Goal: Check status

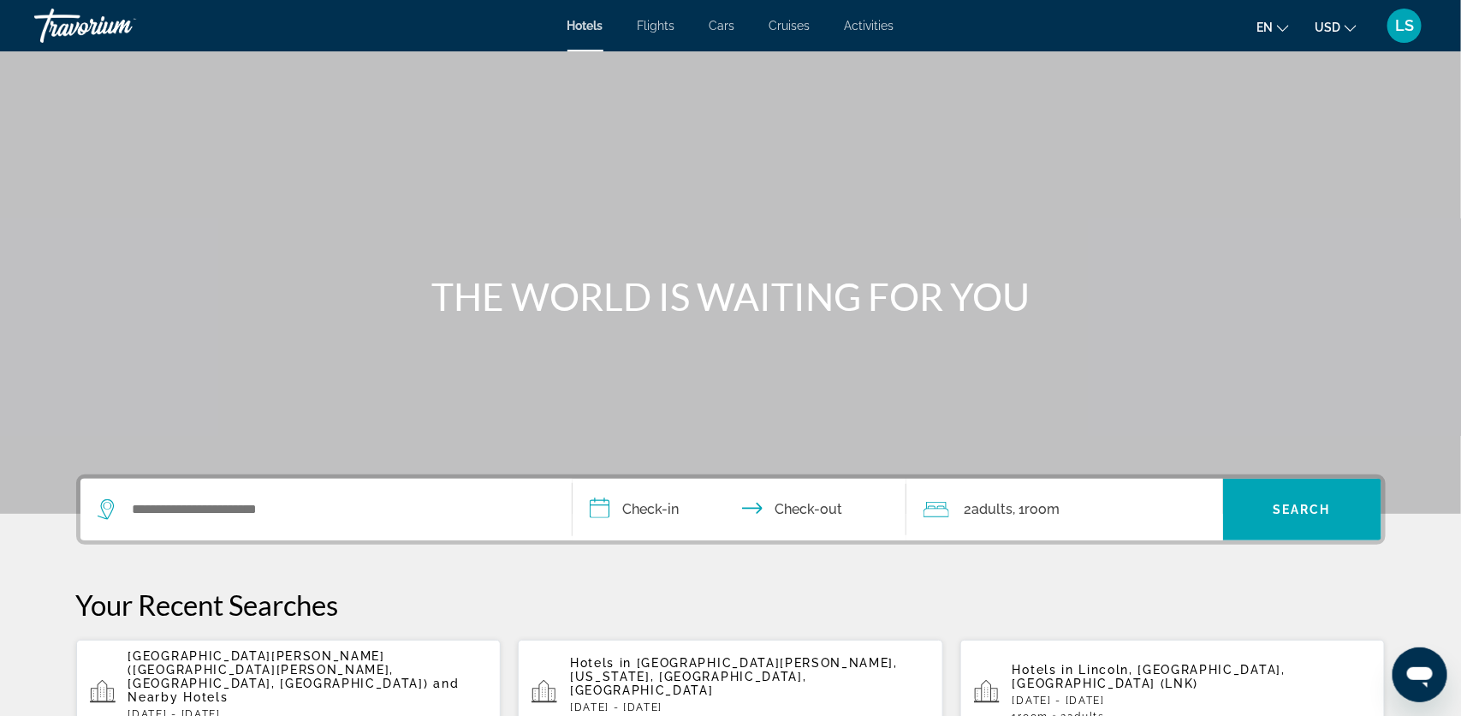
click at [1398, 33] on span "LS" at bounding box center [1404, 25] width 19 height 17
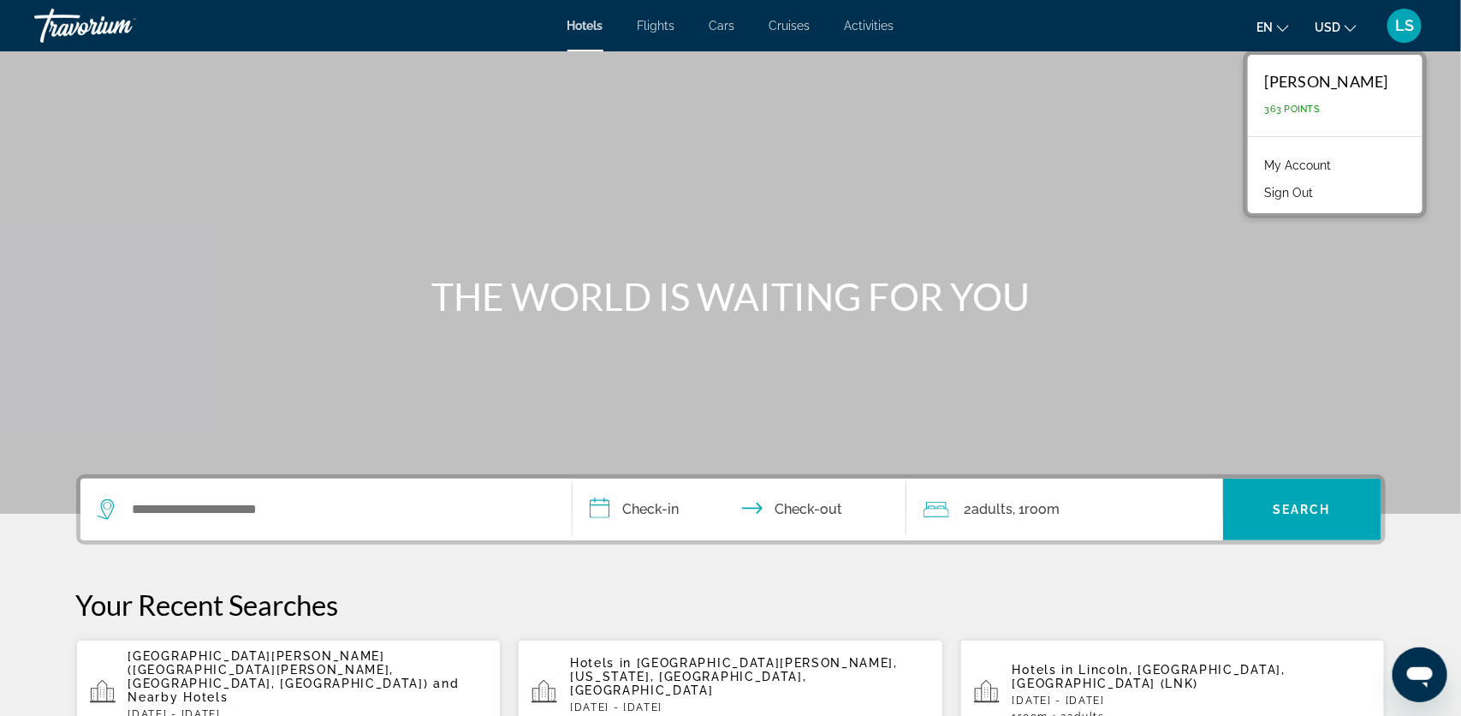
click at [1334, 163] on link "My Account" at bounding box center [1299, 165] width 84 height 22
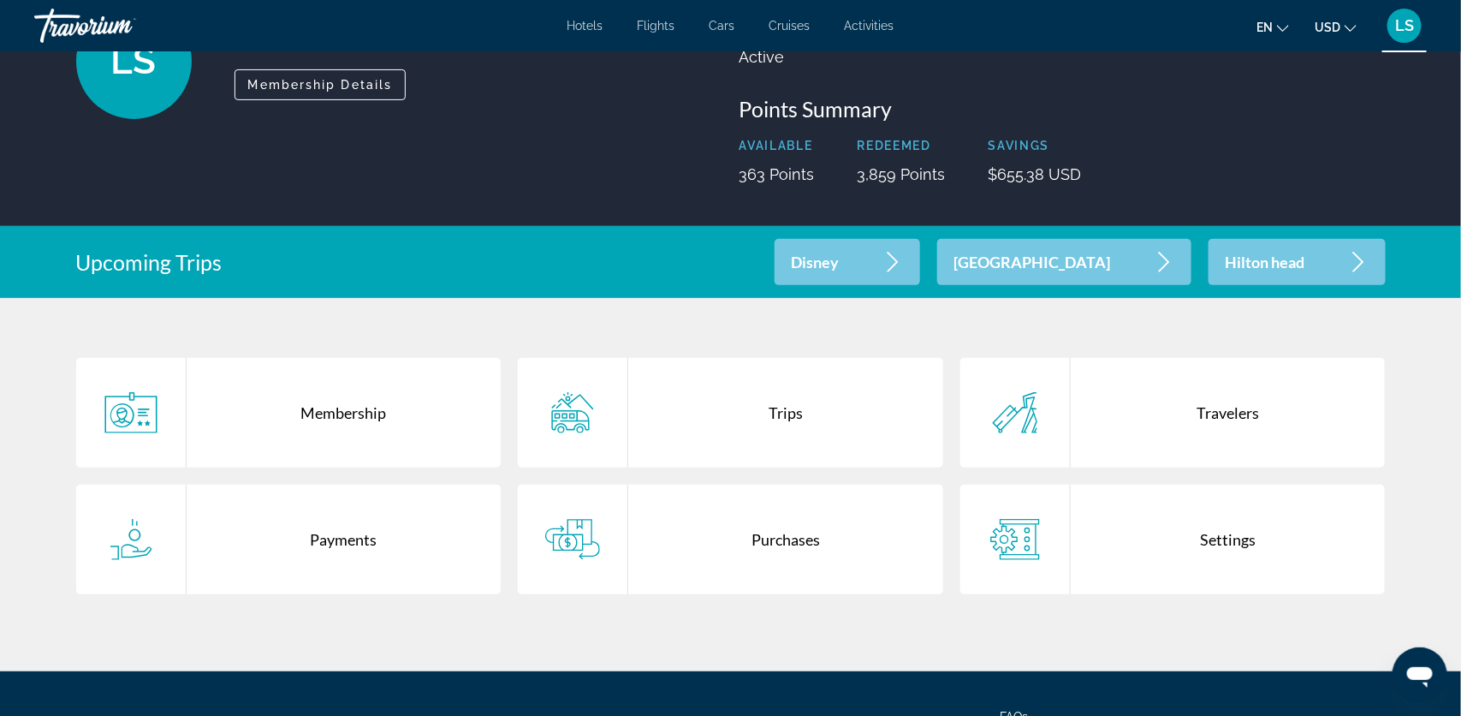
scroll to position [160, 0]
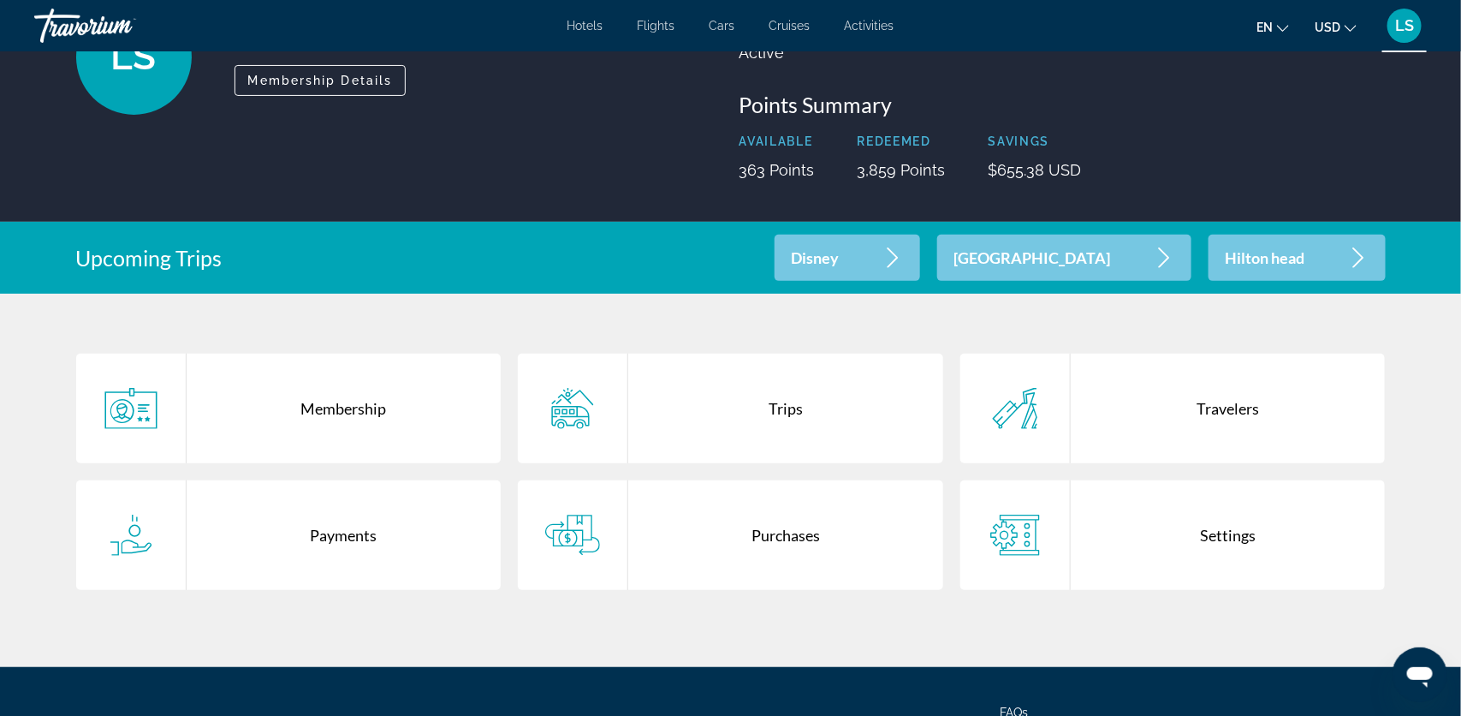
click at [790, 417] on div "Trips" at bounding box center [785, 409] width 315 height 110
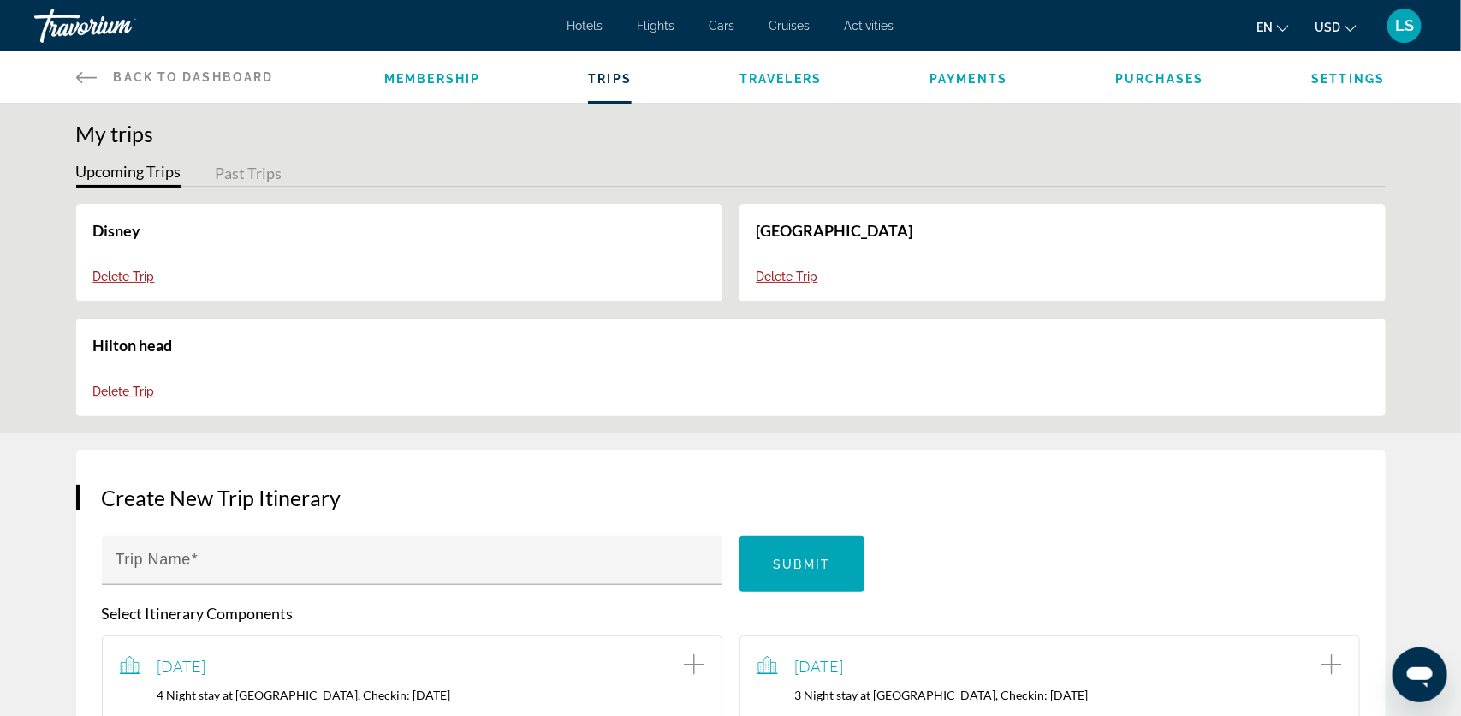
click at [157, 345] on link "Hilton head" at bounding box center [133, 345] width 80 height 19
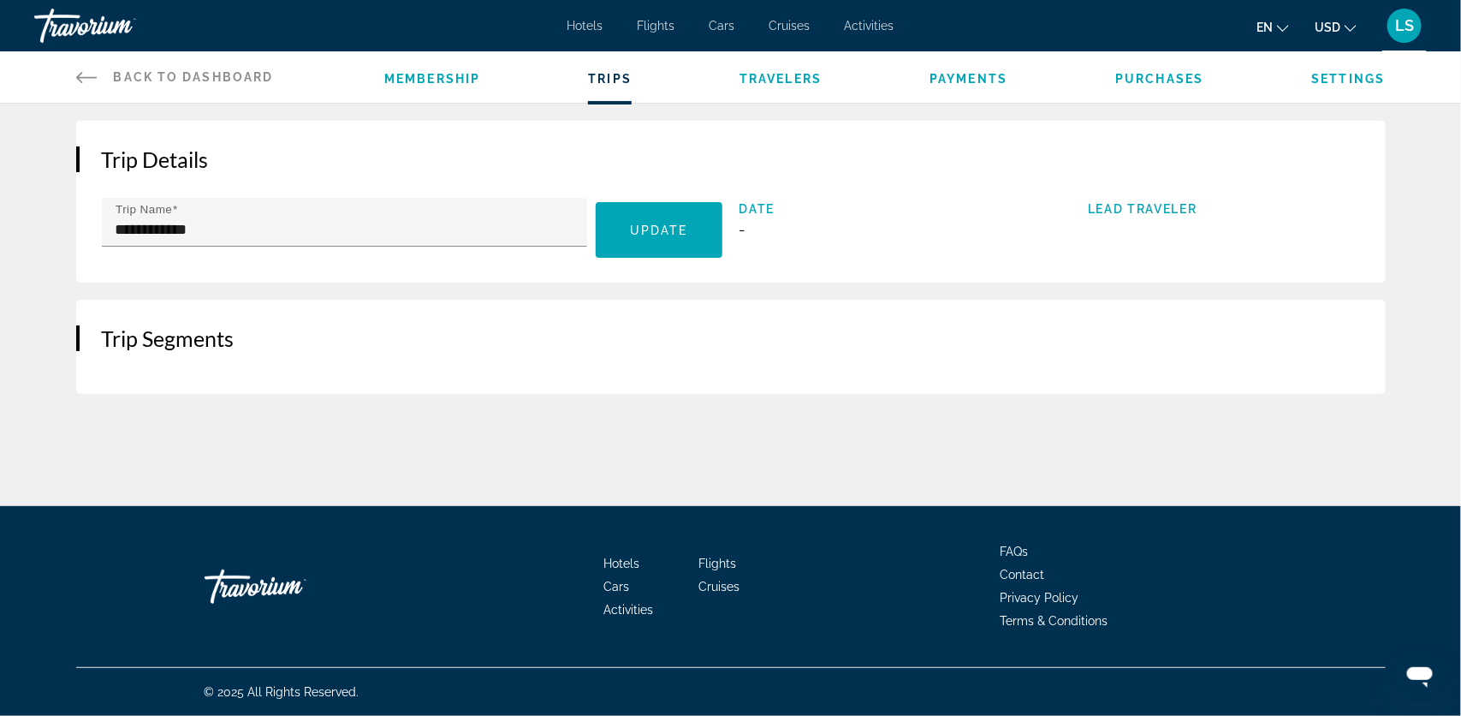
click at [968, 76] on span "Payments" at bounding box center [969, 79] width 78 height 14
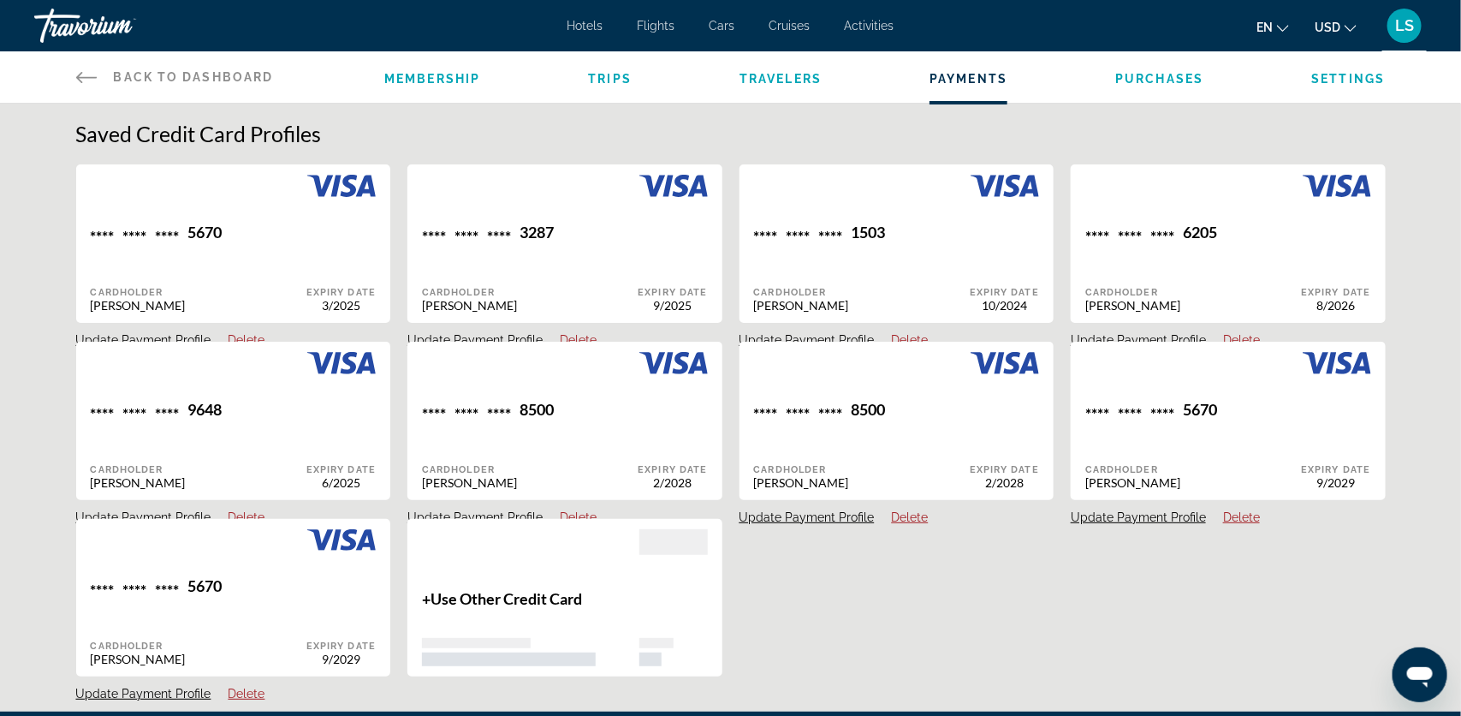
click at [1168, 81] on span "Purchases" at bounding box center [1159, 79] width 88 height 14
